Goal: Information Seeking & Learning: Check status

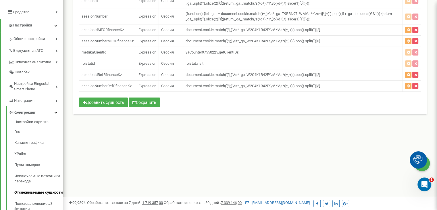
click at [437, 146] on html at bounding box center [218, 57] width 437 height 345
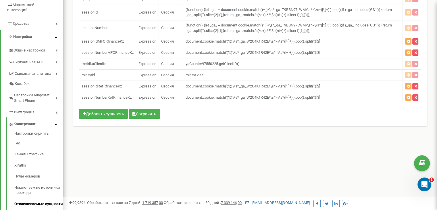
scroll to position [100, 0]
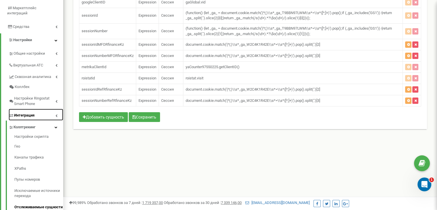
click at [48, 109] on link "Интеграция" at bounding box center [36, 115] width 55 height 12
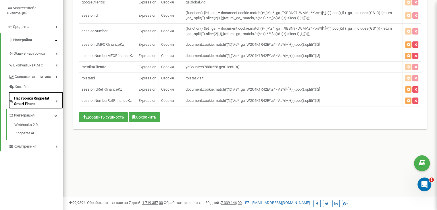
click at [58, 94] on link "Настройки Ringostat Smart Phone" at bounding box center [36, 100] width 55 height 17
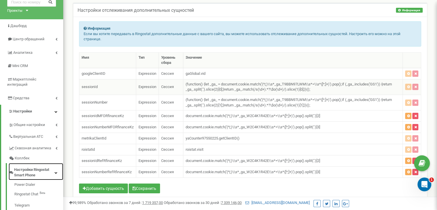
scroll to position [29, 0]
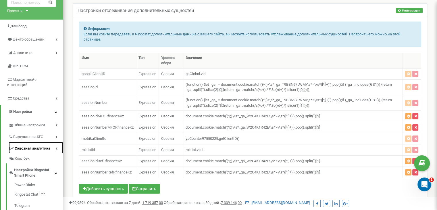
click at [49, 146] on span "Сквозная аналитика" at bounding box center [33, 148] width 36 height 5
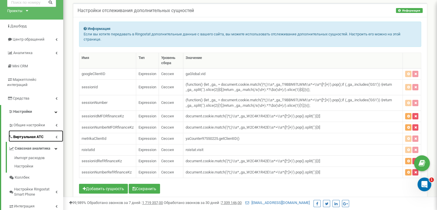
click at [53, 131] on link "Виртуальная АТС" at bounding box center [36, 136] width 55 height 12
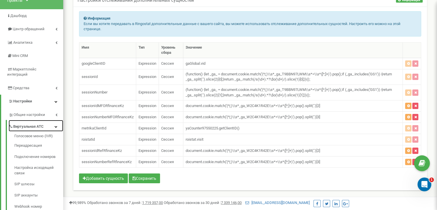
scroll to position [37, 0]
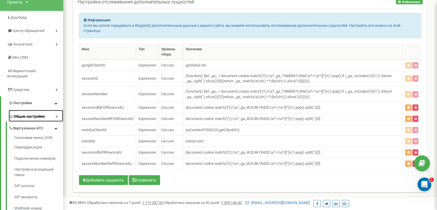
click at [48, 111] on link "Общие настройки" at bounding box center [36, 116] width 55 height 12
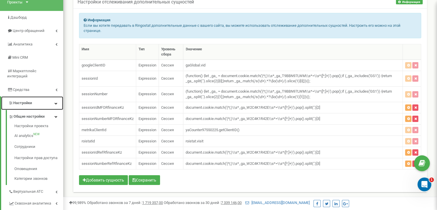
click at [39, 97] on link "Настройки" at bounding box center [32, 103] width 62 height 14
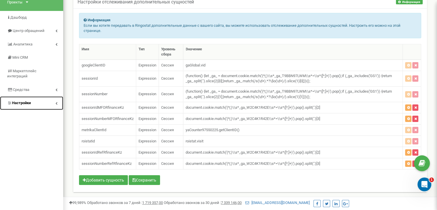
click at [40, 97] on link "Настройки" at bounding box center [31, 103] width 63 height 14
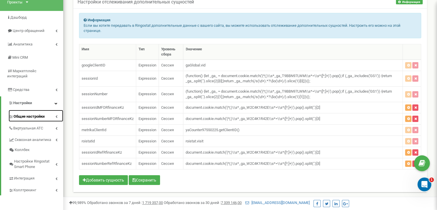
click at [44, 114] on span "Общие настройки" at bounding box center [29, 116] width 31 height 5
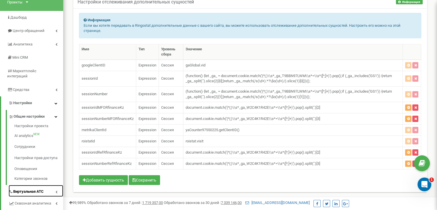
click at [45, 187] on link "Виртуальная АТС" at bounding box center [36, 191] width 55 height 12
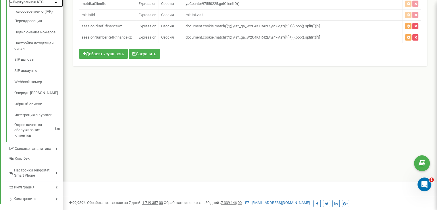
scroll to position [167, 0]
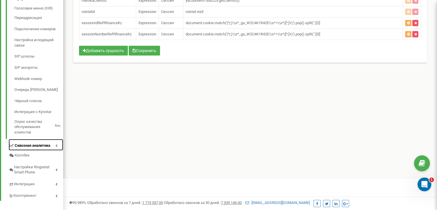
click at [42, 143] on span "Сквозная аналитика" at bounding box center [33, 145] width 36 height 5
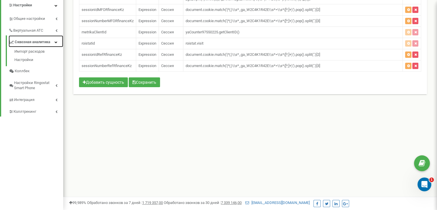
scroll to position [135, 0]
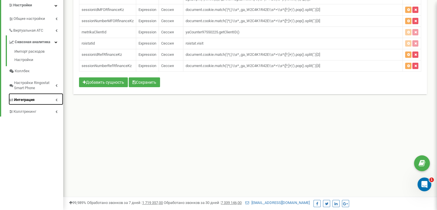
click at [53, 97] on link "Интеграция" at bounding box center [36, 99] width 55 height 12
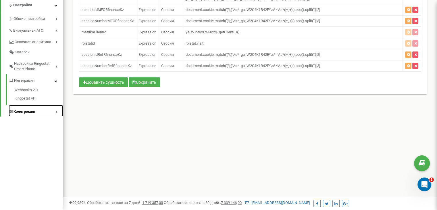
click at [49, 105] on link "Коллтрекинг" at bounding box center [36, 111] width 55 height 12
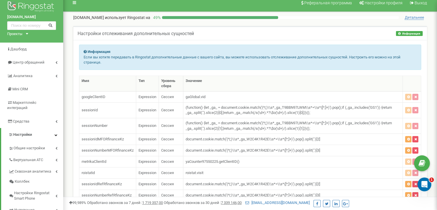
scroll to position [0, 0]
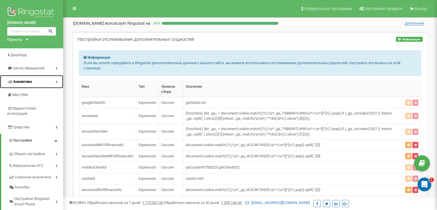
click at [54, 81] on link "Аналитика" at bounding box center [31, 82] width 63 height 14
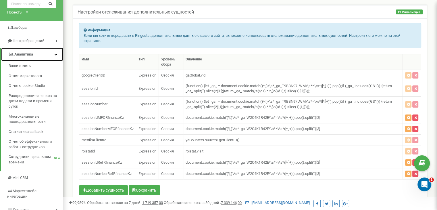
scroll to position [30, 0]
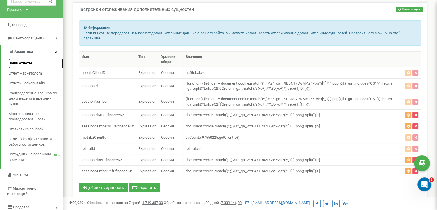
click at [22, 66] on span "Ваши отчеты" at bounding box center [21, 63] width 24 height 5
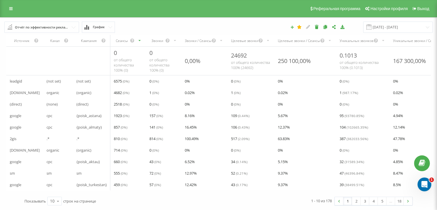
click at [294, 28] on icon at bounding box center [292, 26] width 4 height 3
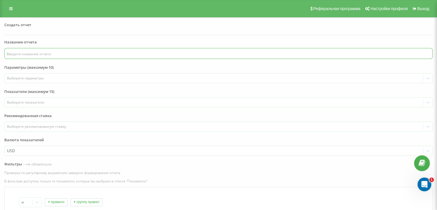
click at [24, 55] on input "text" at bounding box center [218, 53] width 429 height 11
type input "Kcell"
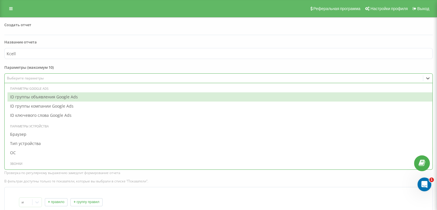
click at [23, 79] on div "Выберите параметры" at bounding box center [214, 78] width 414 height 5
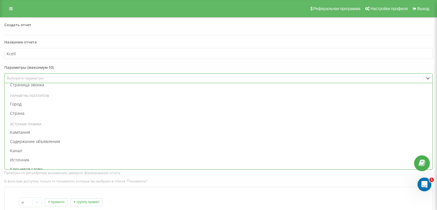
scroll to position [197, 0]
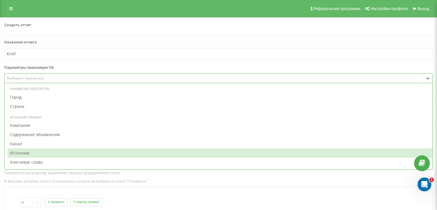
click at [27, 154] on div "Источник" at bounding box center [219, 152] width 425 height 9
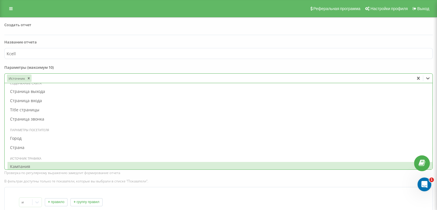
scroll to position [150, 0]
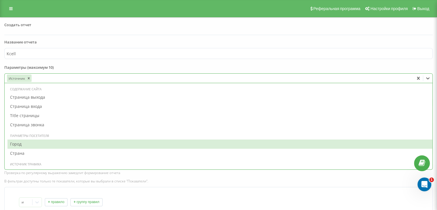
click at [30, 143] on div "Город" at bounding box center [219, 143] width 425 height 9
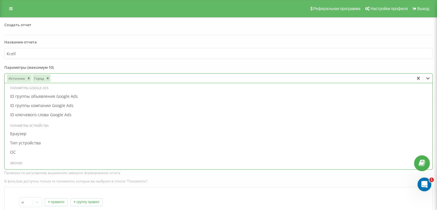
scroll to position [0, 0]
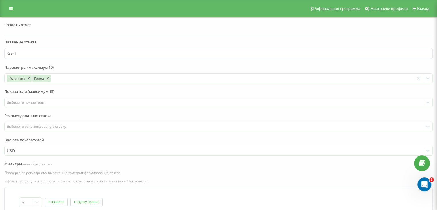
click at [70, 64] on form "Название отчета Kcell Параметры (максимум 10) Источник Город To pick up a dragg…" at bounding box center [218, 160] width 429 height 243
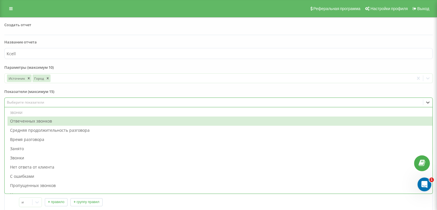
click at [45, 102] on div "Выберите показатели" at bounding box center [214, 102] width 414 height 5
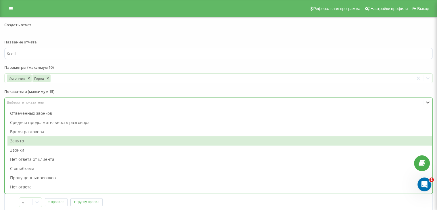
scroll to position [7, 0]
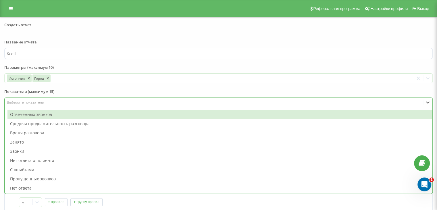
click at [23, 114] on div "Отвеченных звонков" at bounding box center [219, 114] width 425 height 9
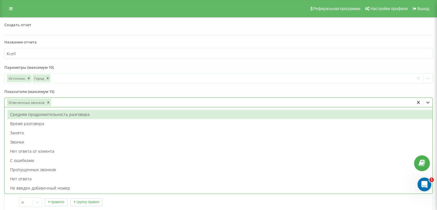
click at [79, 115] on div "Средняя продолжительность разговора" at bounding box center [219, 114] width 425 height 9
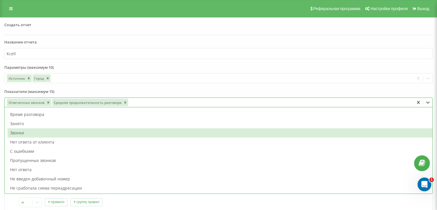
scroll to position [11, 0]
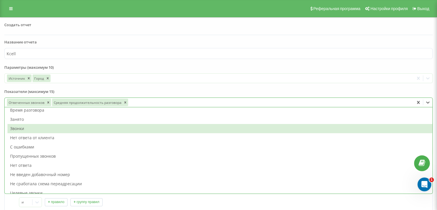
click at [24, 127] on div "Звонки" at bounding box center [219, 128] width 425 height 9
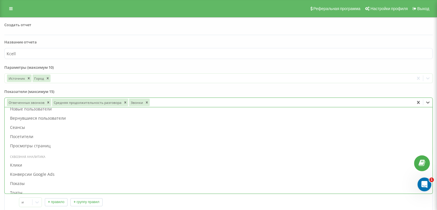
scroll to position [152, 0]
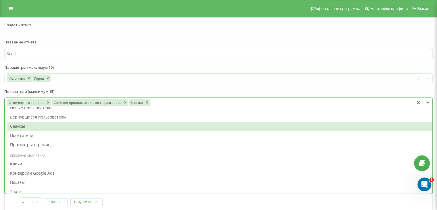
click at [20, 124] on div "Сеансы" at bounding box center [219, 126] width 425 height 9
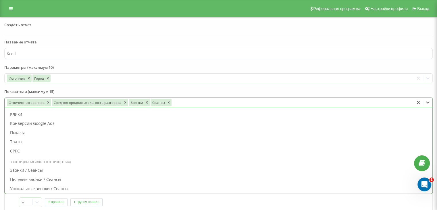
scroll to position [194, 0]
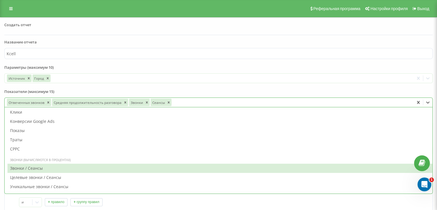
click at [38, 168] on div "Звонки / Сеансы" at bounding box center [219, 168] width 425 height 9
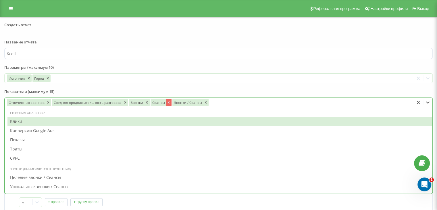
click at [168, 103] on icon "Remove Сеансы" at bounding box center [169, 102] width 2 height 2
click at [175, 93] on label "Показатели (максимум 15)" at bounding box center [218, 93] width 429 height 9
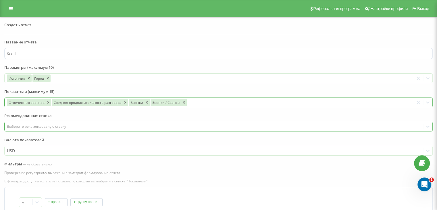
click at [47, 125] on div "Выберите рекомендованую ставку" at bounding box center [214, 126] width 414 height 5
click at [58, 114] on label "Рекомендованная ставка" at bounding box center [218, 117] width 429 height 9
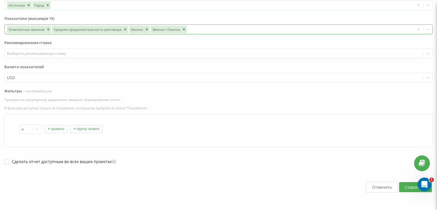
scroll to position [74, 0]
click at [405, 183] on button "Сохранить" at bounding box center [415, 186] width 33 height 10
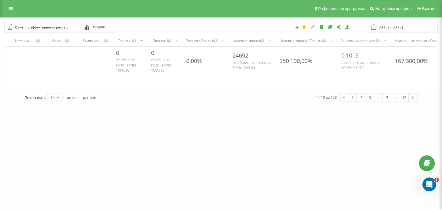
click at [59, 27] on div "Отчёт по эффективности рекламных кампаний" at bounding box center [42, 27] width 54 height 6
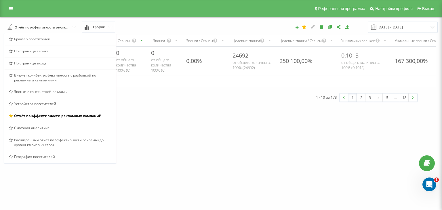
click at [92, 26] on button "График" at bounding box center [98, 27] width 33 height 11
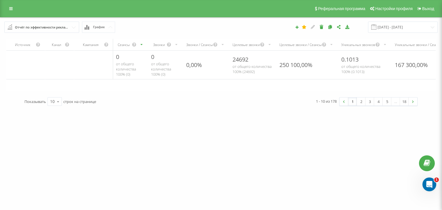
click at [58, 29] on div "Отчёт по эффективности рекламных кампаний" at bounding box center [42, 27] width 54 height 6
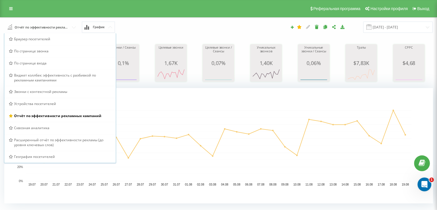
click at [144, 29] on div "Отчёт по эффективности рекламных кампаний Браузер посетителей По странице звонк…" at bounding box center [82, 27] width 164 height 11
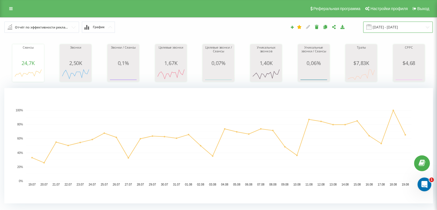
click at [393, 25] on input "19.07.2025 - 19.08.2025" at bounding box center [398, 27] width 70 height 11
click at [93, 29] on button "График" at bounding box center [98, 27] width 33 height 11
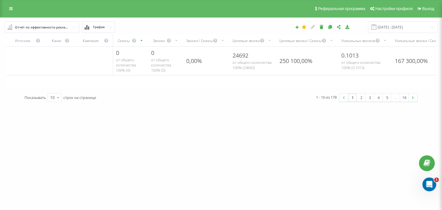
click at [94, 28] on span "График" at bounding box center [99, 27] width 12 height 4
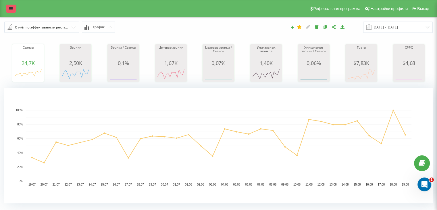
click at [10, 9] on icon at bounding box center [10, 9] width 3 height 4
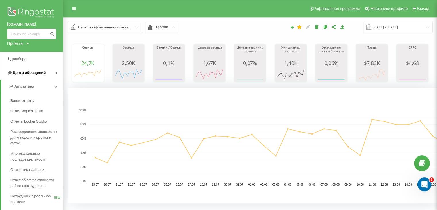
click at [38, 70] on span "Центр обращений" at bounding box center [26, 73] width 39 height 6
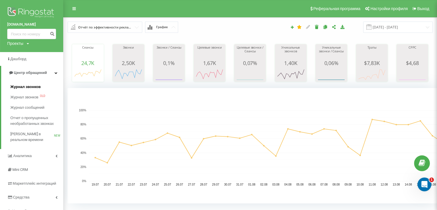
click at [28, 89] on span "Журнал звонков" at bounding box center [25, 87] width 30 height 6
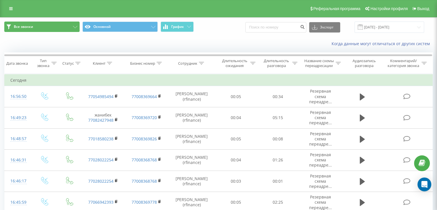
click at [71, 26] on button "Все звонки" at bounding box center [41, 27] width 75 height 10
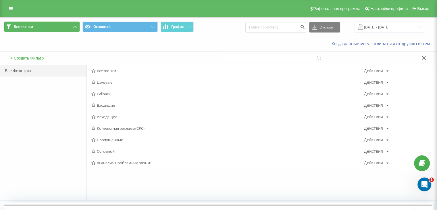
click at [71, 26] on button "Все звонки" at bounding box center [41, 27] width 75 height 10
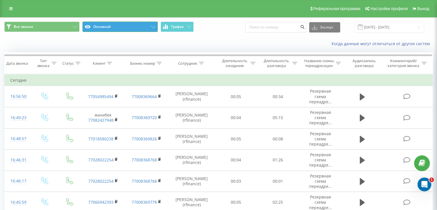
click at [108, 23] on button "Основной" at bounding box center [120, 27] width 75 height 10
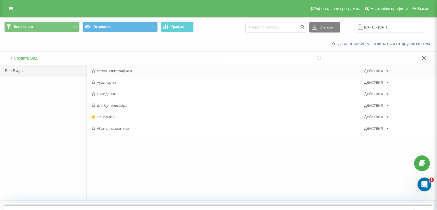
click at [383, 70] on div "Действия Редактировать Копировать Удалить По умолчанию Поделиться" at bounding box center [376, 71] width 25 height 4
click at [110, 69] on span "Источники трафика" at bounding box center [227, 71] width 273 height 4
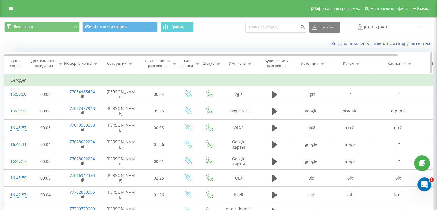
click at [250, 64] on icon at bounding box center [249, 63] width 5 height 3
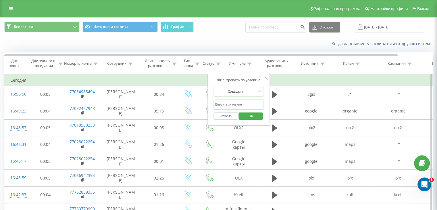
click at [234, 106] on input "text" at bounding box center [239, 104] width 51 height 10
type input "Kcell"
click at [245, 116] on span "OK" at bounding box center [251, 115] width 16 height 9
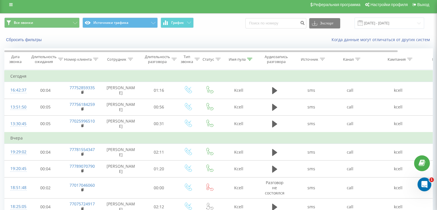
scroll to position [3, 0]
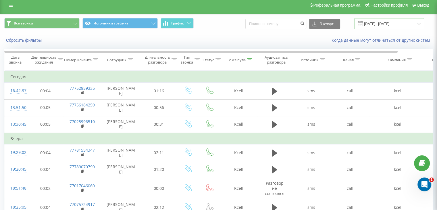
click at [386, 23] on input "19.07.2025 - 19.08.2025" at bounding box center [390, 23] width 70 height 11
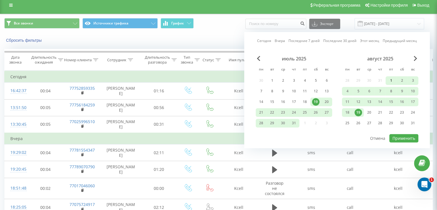
click at [391, 80] on div "1" at bounding box center [391, 80] width 7 height 7
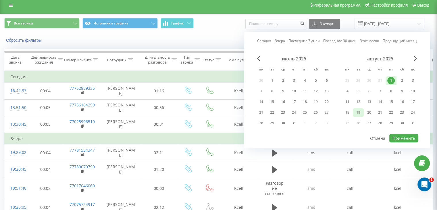
click at [360, 112] on div "19" at bounding box center [358, 112] width 7 height 7
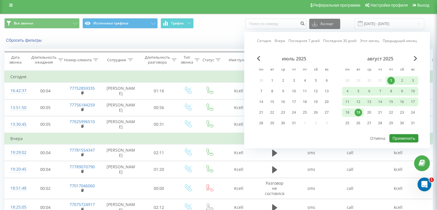
click at [395, 135] on button "Применить" at bounding box center [404, 138] width 29 height 8
type input "01.08.2025 - 19.08.2025"
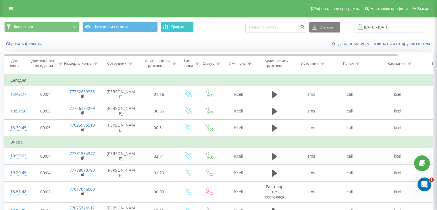
click at [171, 28] on span "График" at bounding box center [177, 27] width 13 height 4
